Goal: Information Seeking & Learning: Understand process/instructions

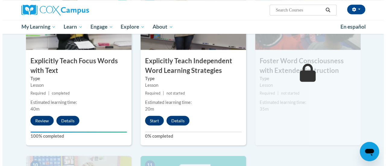
scroll to position [503, 0]
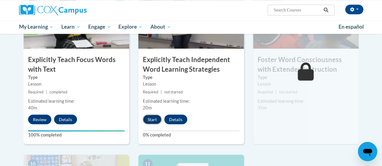
click at [153, 120] on button "Start" at bounding box center [152, 120] width 19 height 10
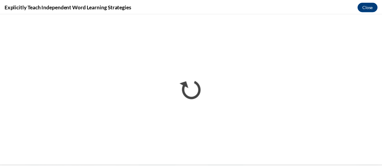
scroll to position [0, 0]
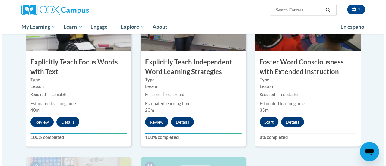
scroll to position [501, 0]
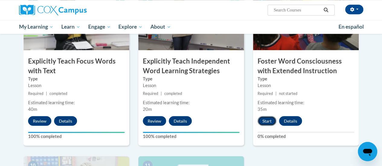
click at [266, 121] on button "Start" at bounding box center [266, 121] width 19 height 10
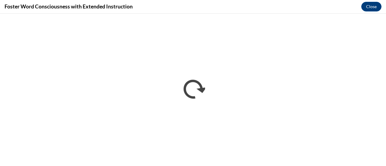
scroll to position [0, 0]
